Goal: Use online tool/utility: Utilize a website feature to perform a specific function

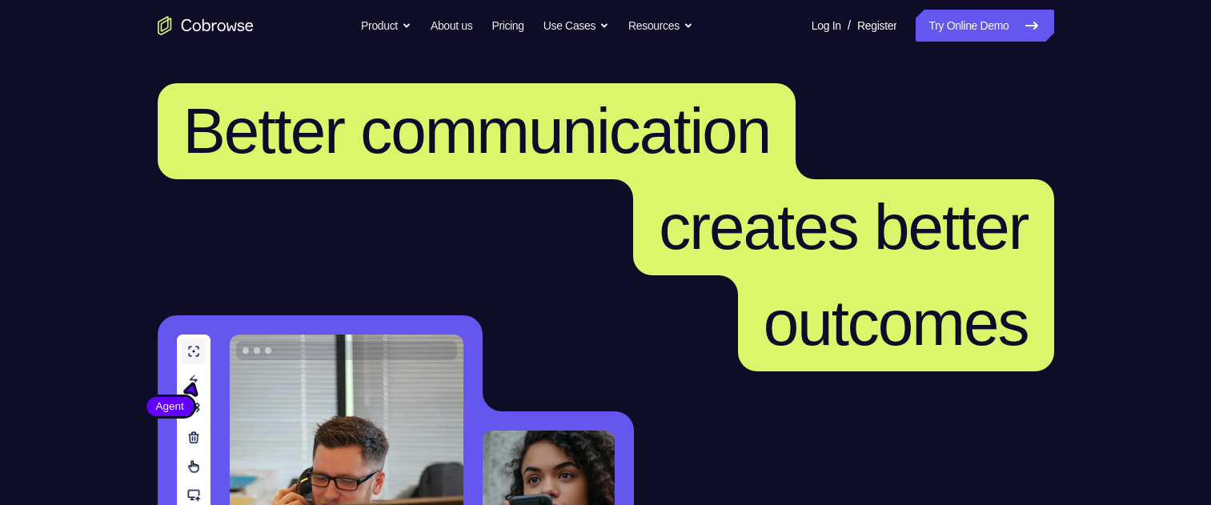
click at [1023, 22] on icon at bounding box center [1031, 25] width 19 height 19
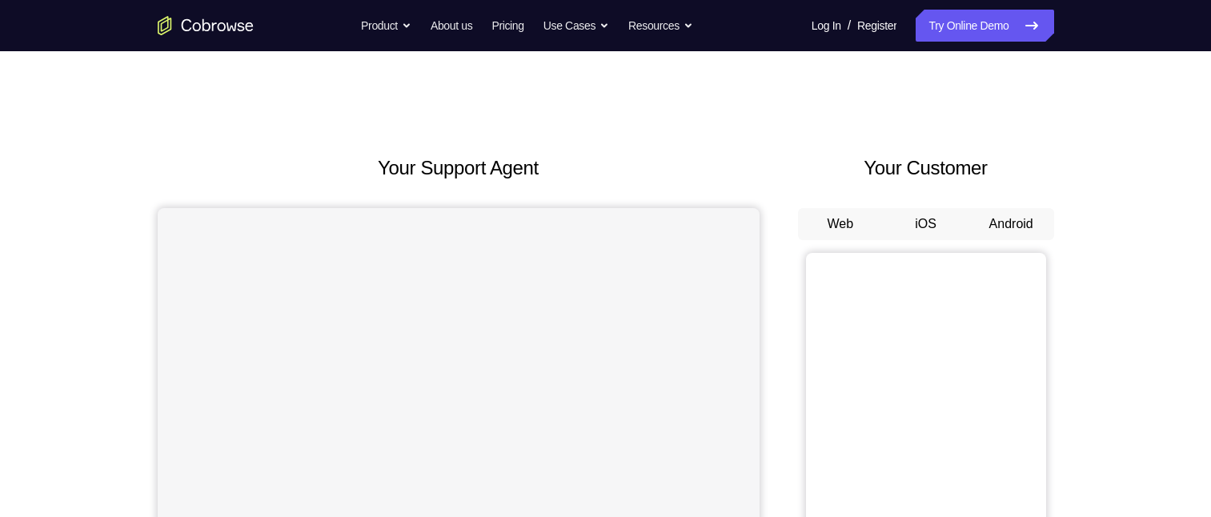
click at [1024, 219] on button "Android" at bounding box center [1012, 224] width 86 height 32
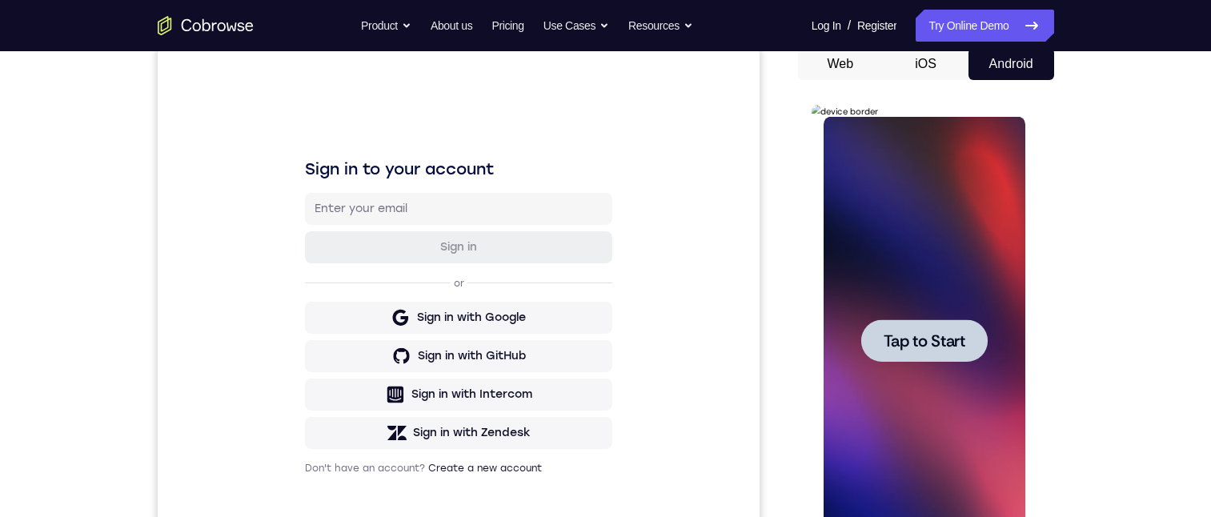
click at [943, 339] on span "Tap to Start" at bounding box center [925, 341] width 82 height 16
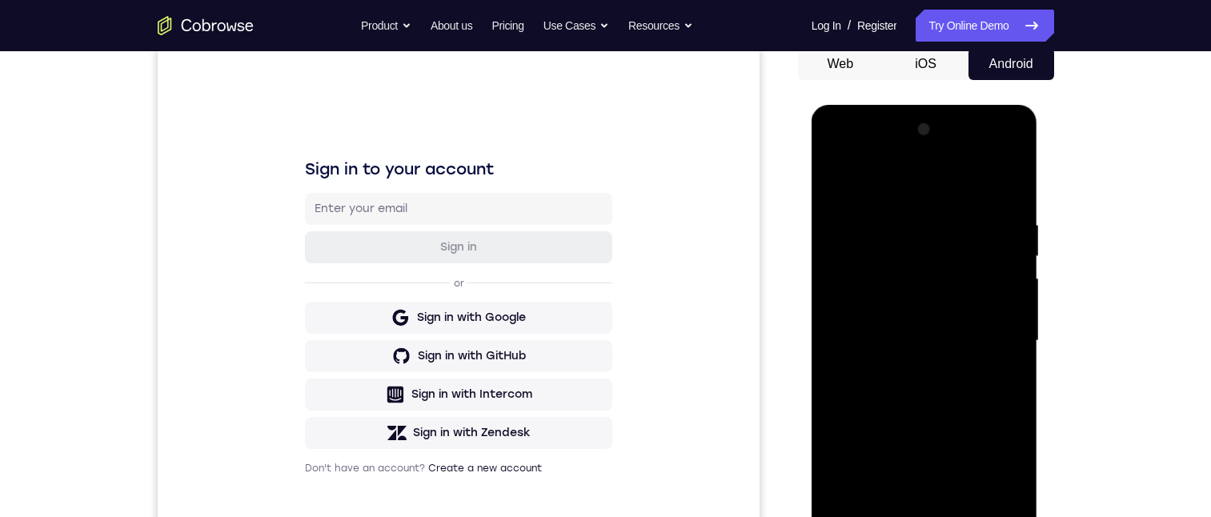
scroll to position [320, 0]
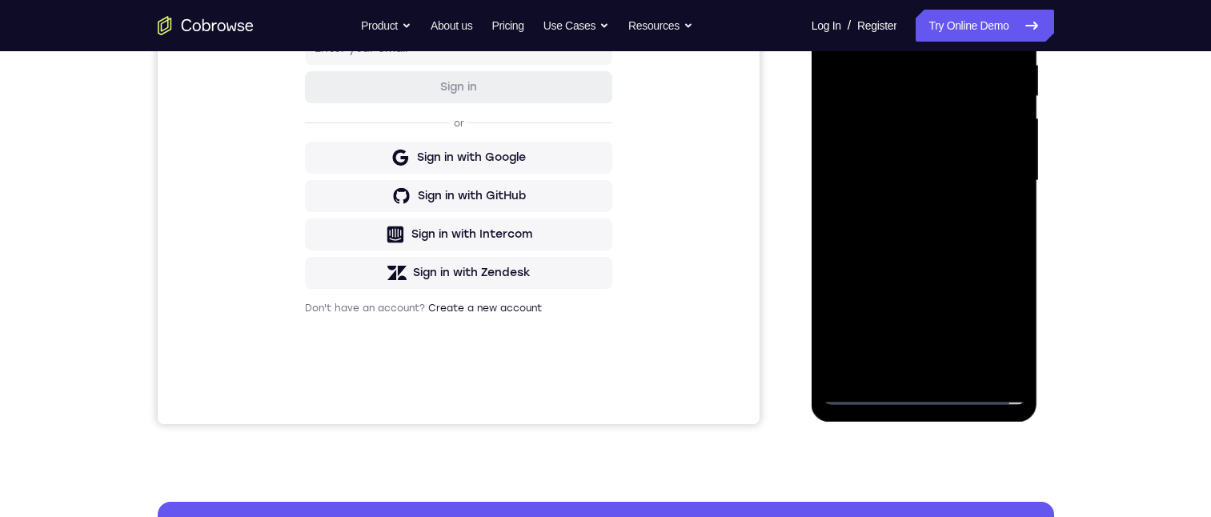
click at [920, 392] on div at bounding box center [925, 181] width 202 height 448
click at [927, 395] on div at bounding box center [925, 181] width 202 height 448
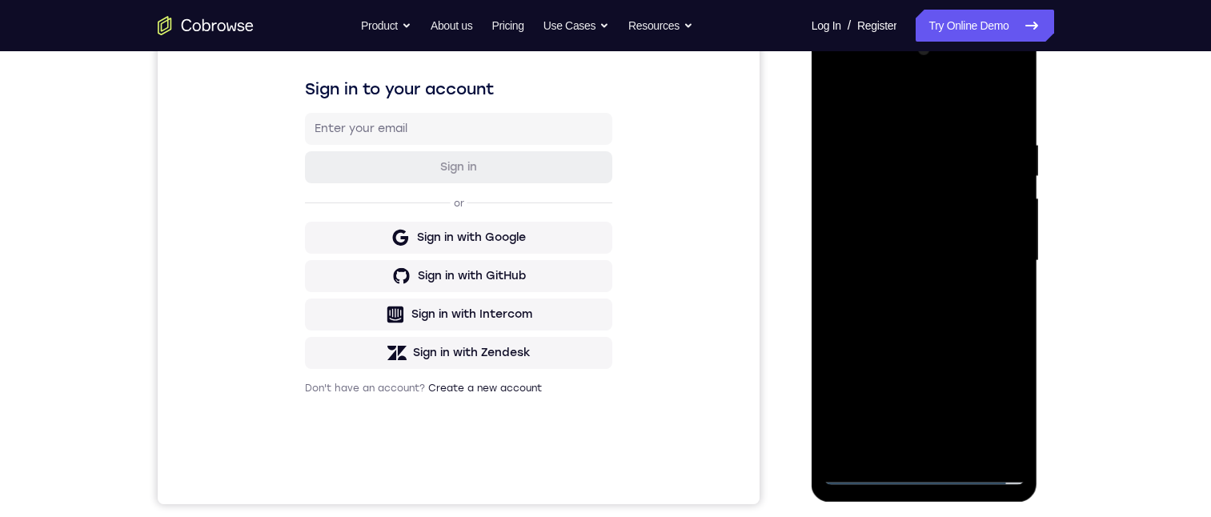
click at [991, 394] on div at bounding box center [925, 261] width 202 height 448
click at [990, 405] on div at bounding box center [925, 261] width 202 height 448
click at [835, 74] on div at bounding box center [925, 261] width 202 height 448
click at [886, 167] on div at bounding box center [925, 261] width 202 height 448
click at [990, 171] on div at bounding box center [925, 261] width 202 height 448
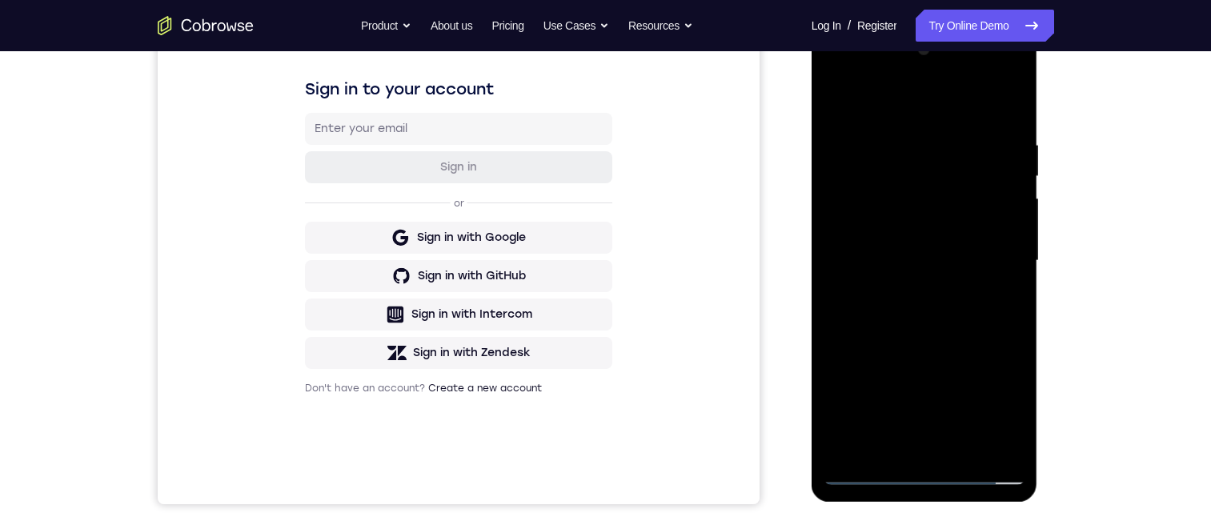
click at [997, 262] on div at bounding box center [925, 261] width 202 height 448
drag, startPoint x: 997, startPoint y: 262, endPoint x: 1852, endPoint y: 305, distance: 856.2
click at [997, 262] on div at bounding box center [925, 261] width 202 height 448
click at [908, 291] on div at bounding box center [925, 261] width 202 height 448
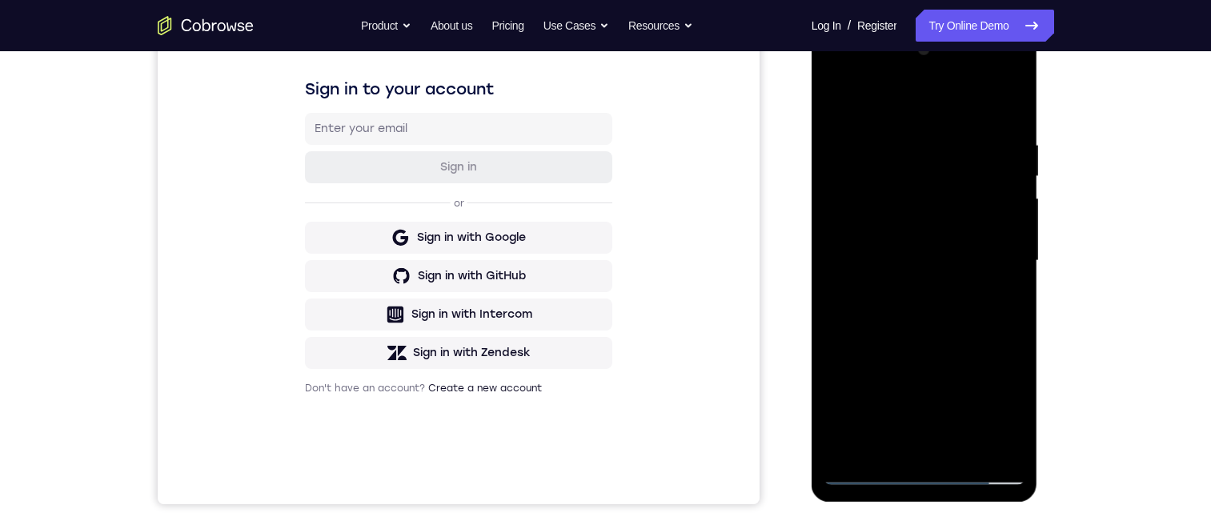
click at [891, 236] on div at bounding box center [925, 261] width 202 height 448
click at [895, 226] on div at bounding box center [925, 261] width 202 height 448
click at [894, 259] on div at bounding box center [925, 261] width 202 height 448
click at [946, 262] on div at bounding box center [925, 261] width 202 height 448
click at [942, 252] on div at bounding box center [925, 261] width 202 height 448
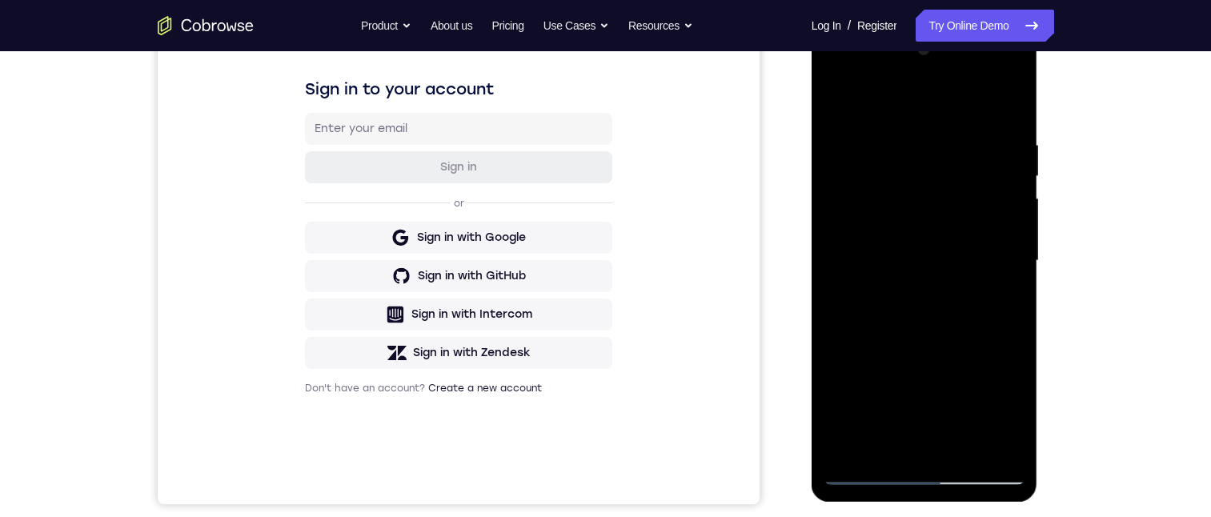
click at [898, 445] on div at bounding box center [925, 261] width 202 height 448
click at [841, 355] on div at bounding box center [925, 261] width 202 height 448
click at [900, 363] on div at bounding box center [925, 261] width 202 height 448
click at [898, 384] on div at bounding box center [925, 261] width 202 height 448
click at [1004, 250] on div at bounding box center [925, 261] width 202 height 448
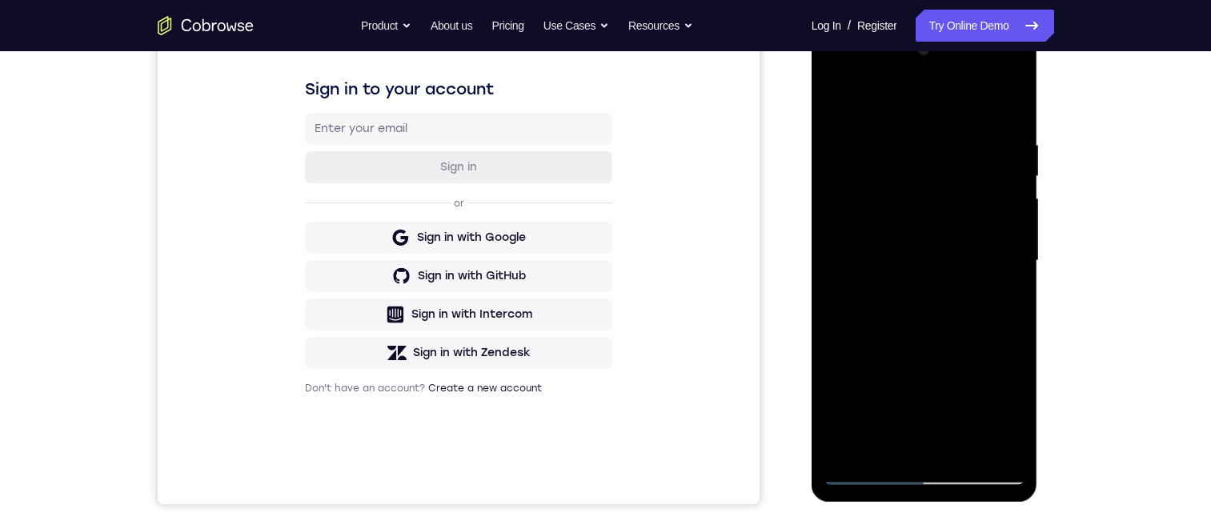
click at [829, 96] on div at bounding box center [925, 261] width 202 height 448
click at [894, 440] on div at bounding box center [925, 261] width 202 height 448
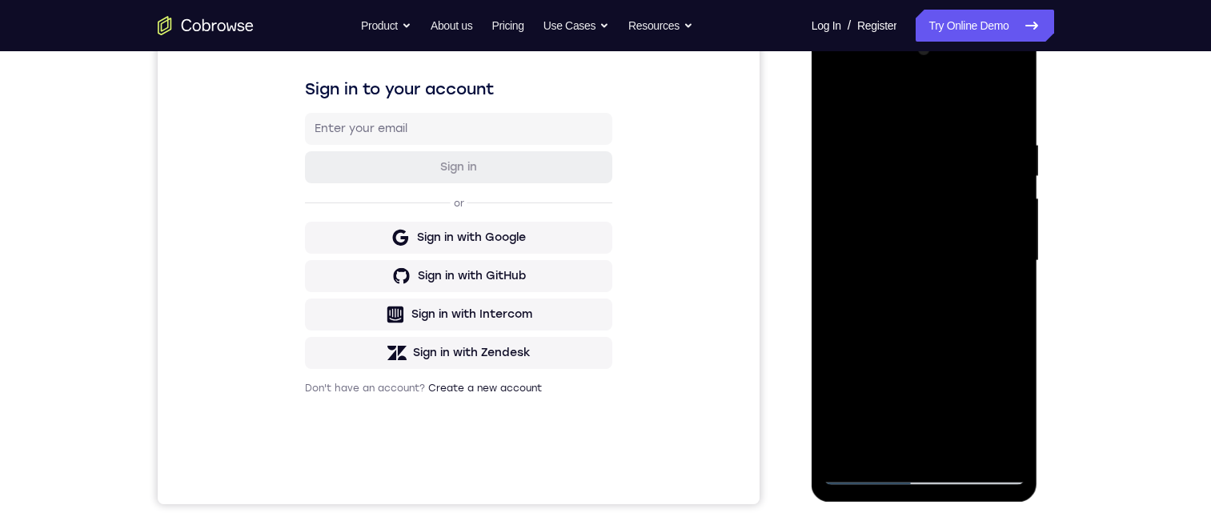
click at [934, 247] on div at bounding box center [925, 261] width 202 height 448
click at [919, 224] on div at bounding box center [925, 261] width 202 height 448
click at [990, 255] on div at bounding box center [925, 261] width 202 height 448
click at [856, 292] on div at bounding box center [925, 261] width 202 height 448
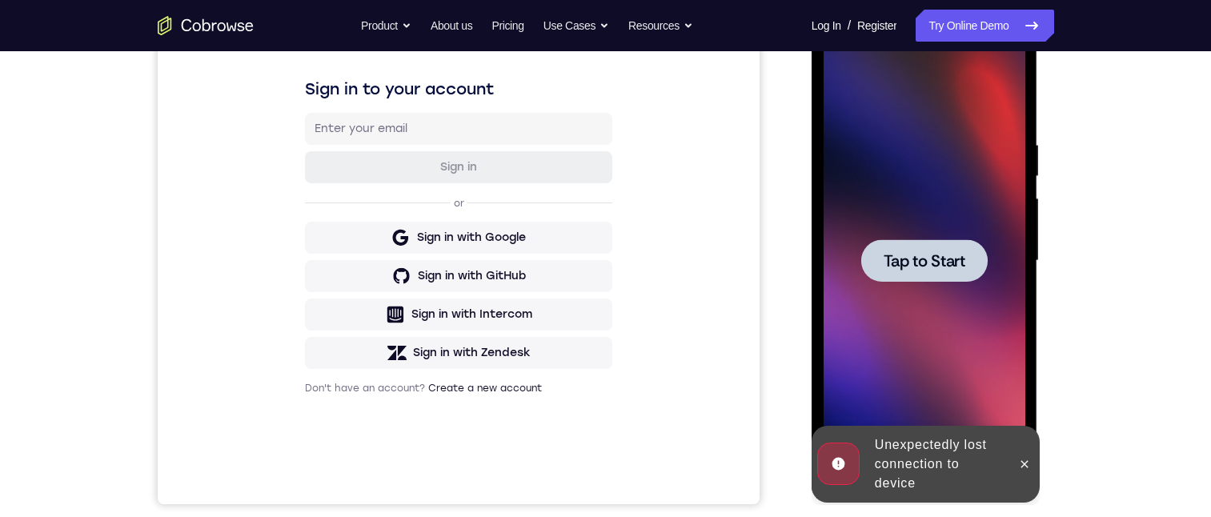
click at [922, 269] on span "Tap to Start" at bounding box center [925, 261] width 82 height 16
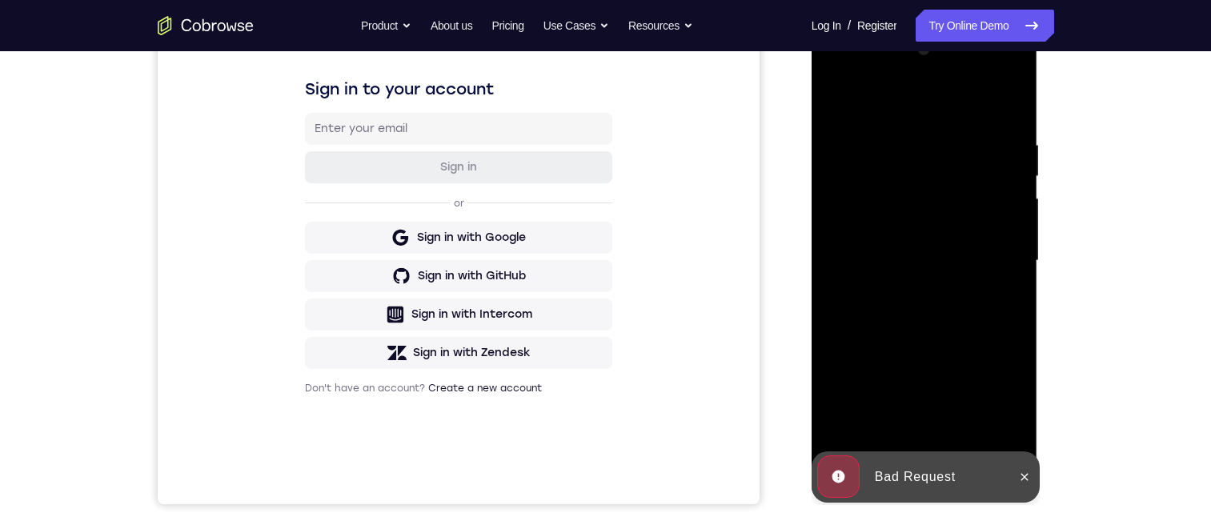
scroll to position [160, 0]
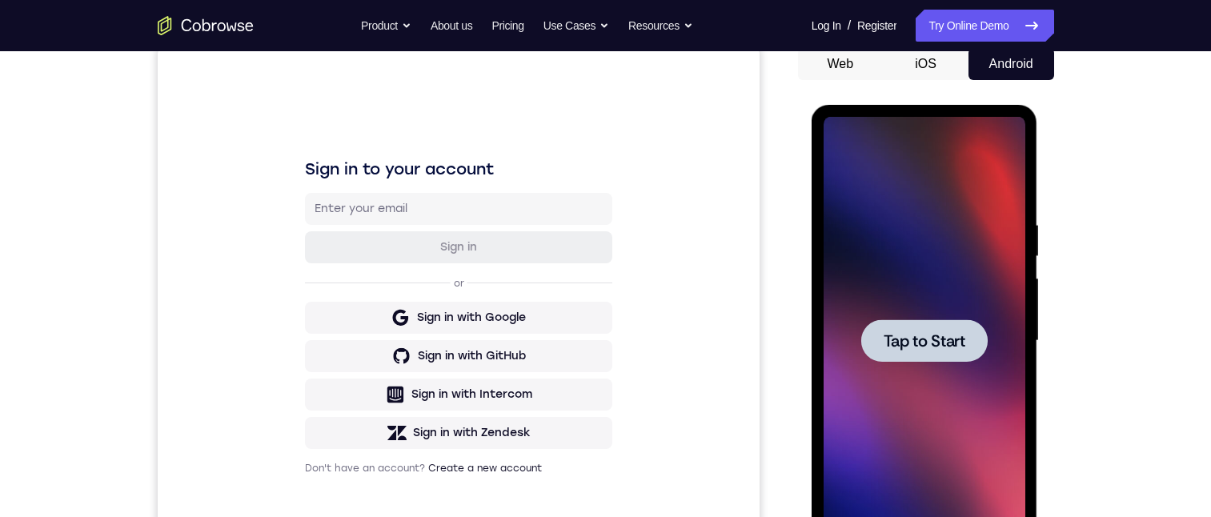
click at [958, 323] on div "Tap to Start" at bounding box center [925, 341] width 202 height 448
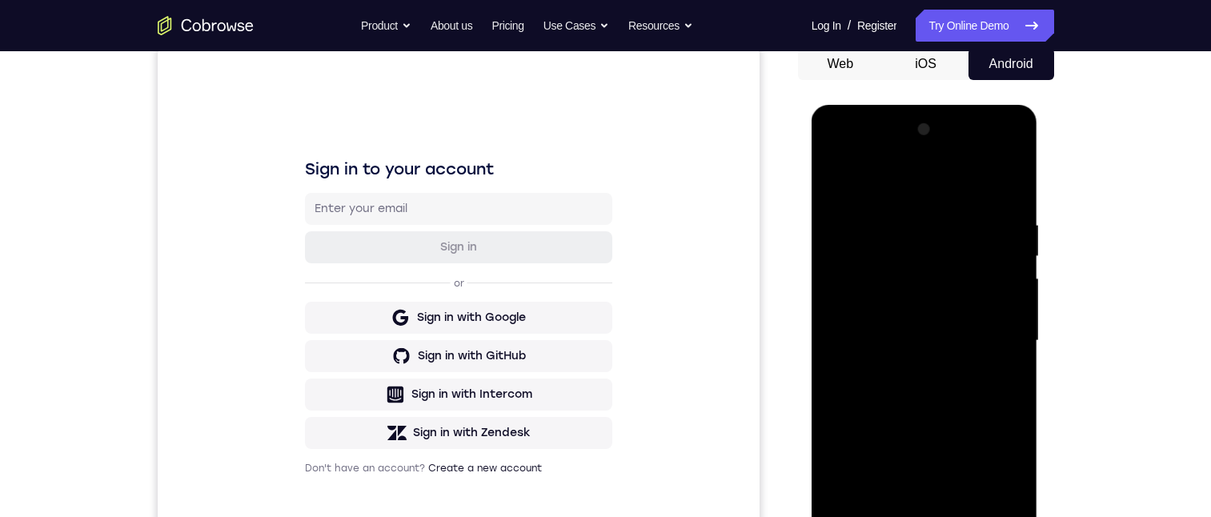
scroll to position [240, 0]
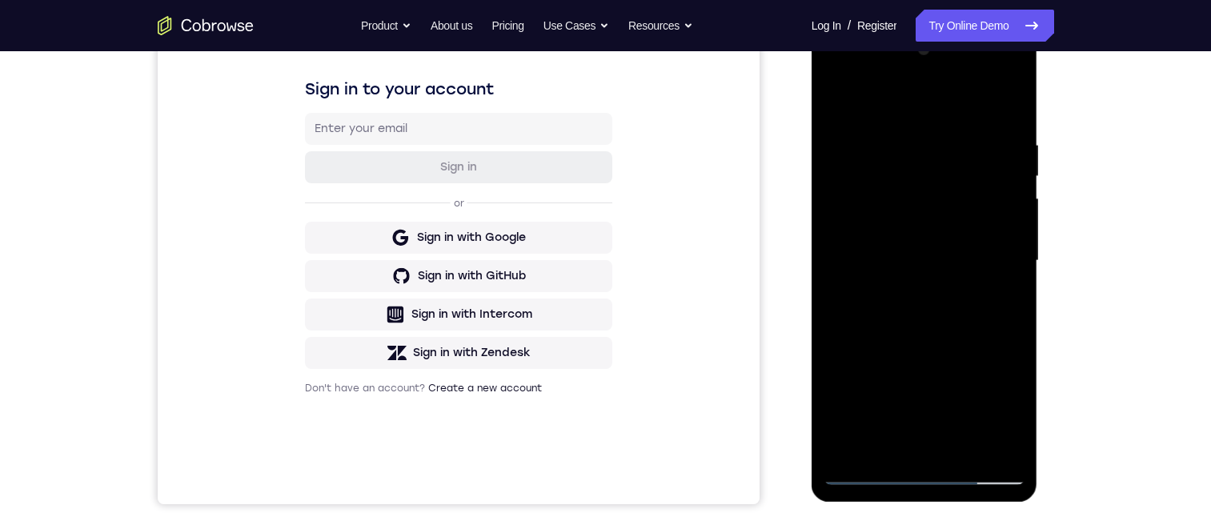
click at [916, 467] on div at bounding box center [925, 261] width 202 height 448
click at [922, 476] on div at bounding box center [925, 261] width 202 height 448
click at [1000, 403] on div at bounding box center [925, 261] width 202 height 448
drag, startPoint x: 997, startPoint y: 406, endPoint x: 982, endPoint y: 380, distance: 30.5
click at [996, 408] on div at bounding box center [925, 261] width 202 height 448
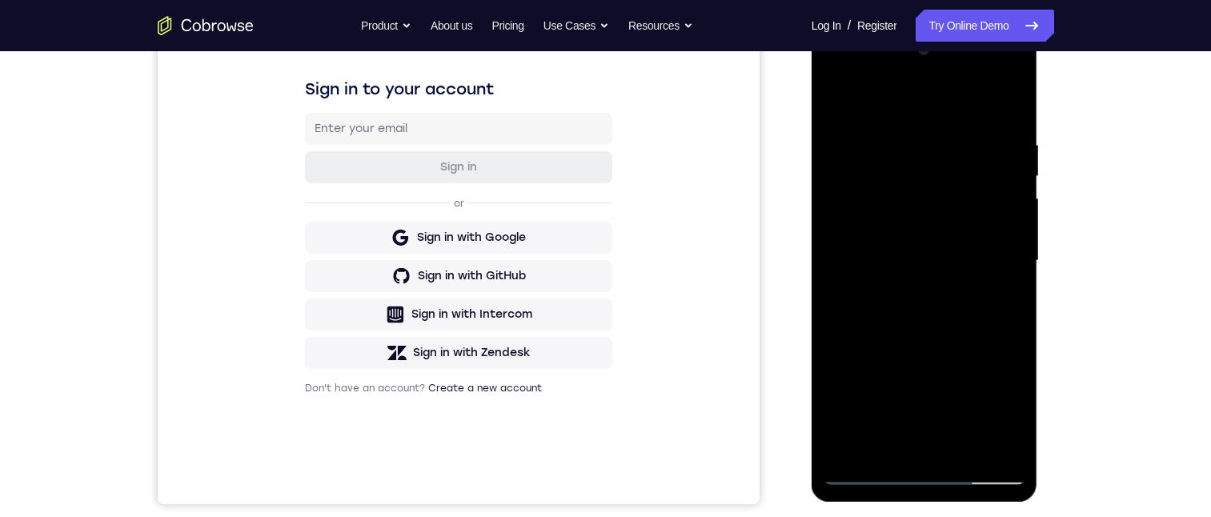
click at [867, 74] on div at bounding box center [925, 261] width 202 height 448
click at [836, 72] on div at bounding box center [925, 261] width 202 height 448
click at [993, 255] on div at bounding box center [925, 261] width 202 height 448
click at [907, 290] on div at bounding box center [925, 261] width 202 height 448
click at [871, 244] on div at bounding box center [925, 261] width 202 height 448
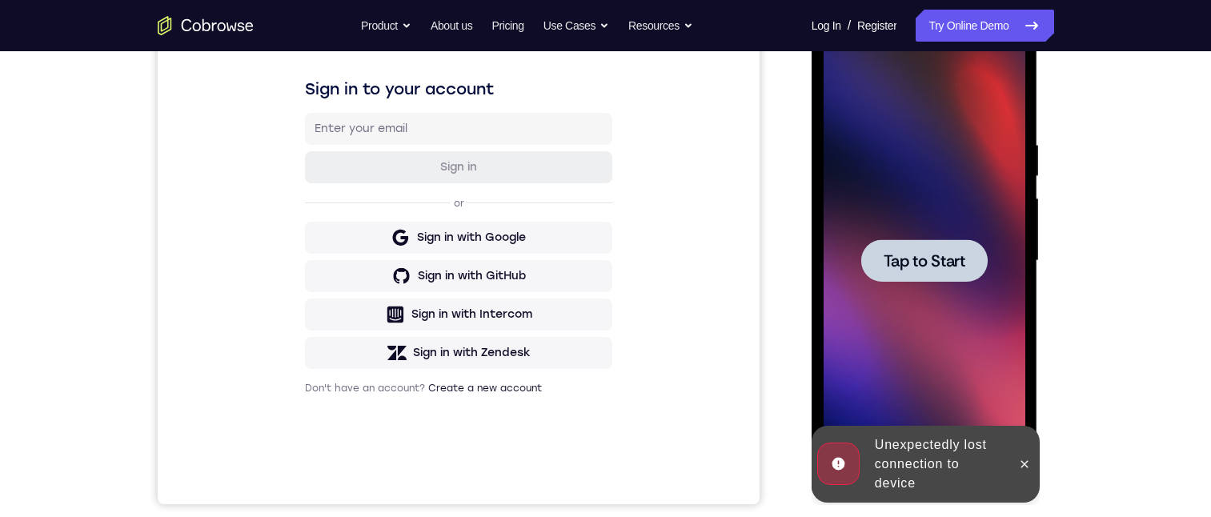
click at [913, 265] on span "Tap to Start" at bounding box center [925, 261] width 82 height 16
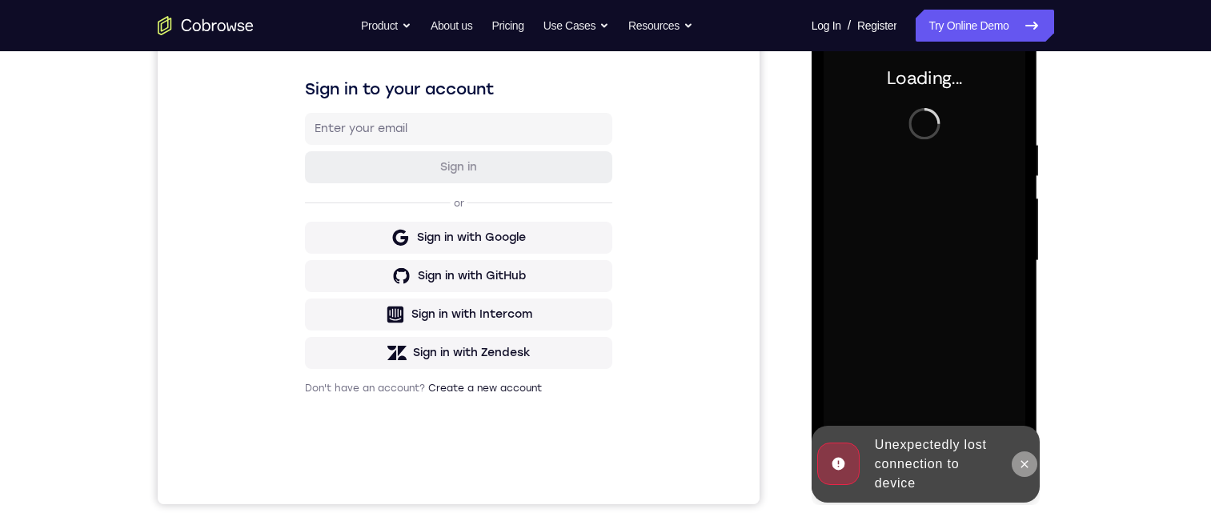
click at [1025, 460] on icon at bounding box center [1024, 464] width 13 height 13
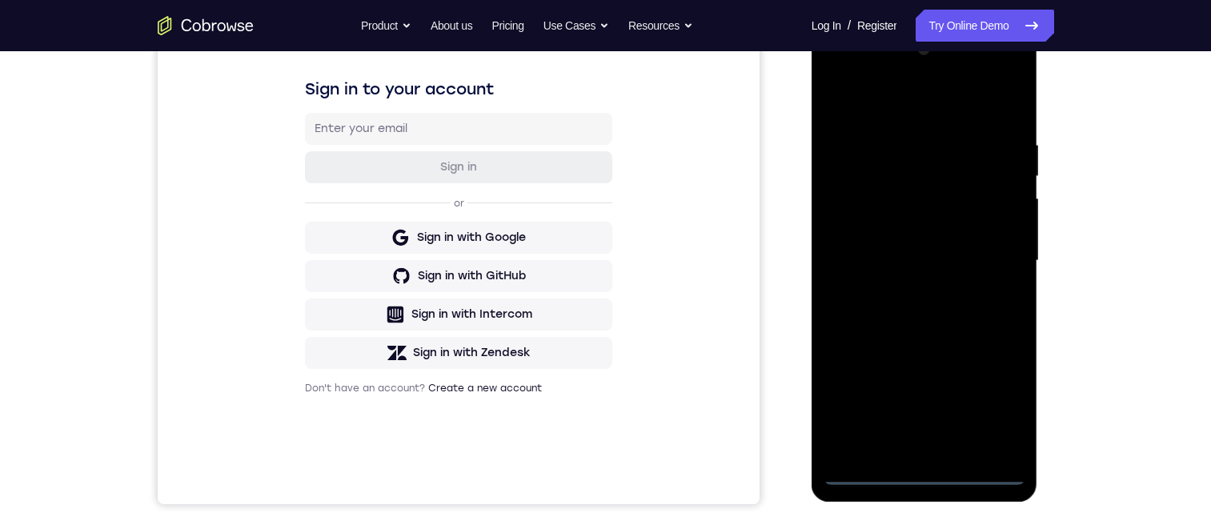
click at [918, 480] on div at bounding box center [925, 261] width 202 height 448
click at [999, 411] on div at bounding box center [925, 261] width 202 height 448
click at [837, 76] on div at bounding box center [925, 261] width 202 height 448
click at [994, 249] on div at bounding box center [925, 261] width 202 height 448
click at [910, 291] on div at bounding box center [925, 261] width 202 height 448
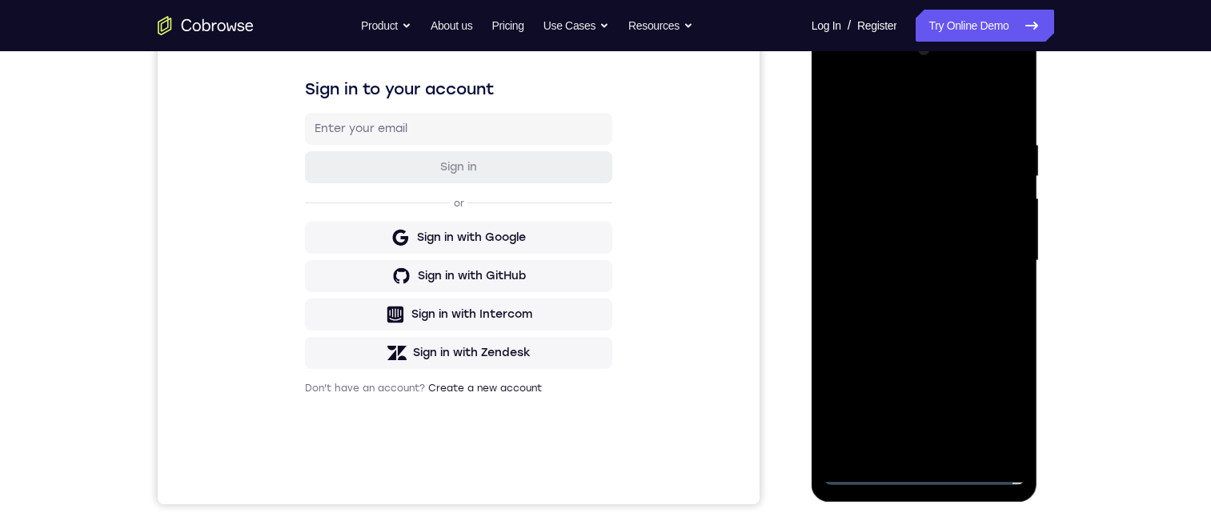
click at [886, 246] on div at bounding box center [925, 261] width 202 height 448
click at [868, 223] on div at bounding box center [925, 261] width 202 height 448
click at [999, 227] on div at bounding box center [925, 261] width 202 height 448
click at [1010, 227] on div at bounding box center [925, 261] width 202 height 448
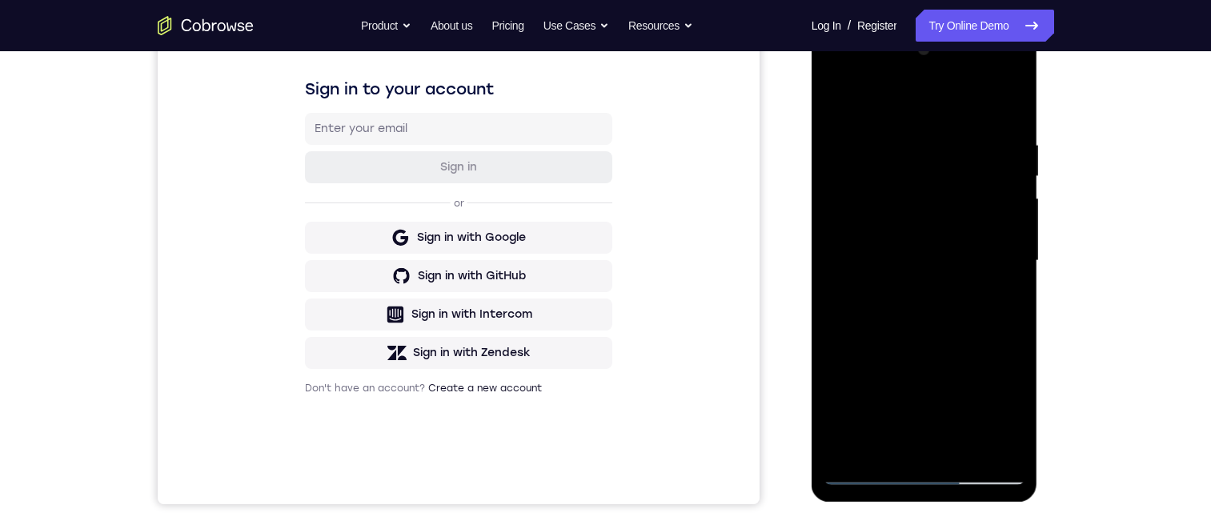
click at [1009, 227] on div at bounding box center [925, 261] width 202 height 448
click at [970, 261] on div at bounding box center [925, 261] width 202 height 448
click at [832, 74] on div at bounding box center [925, 261] width 202 height 448
click at [1004, 333] on div at bounding box center [925, 261] width 202 height 448
